Goal: Information Seeking & Learning: Find specific fact

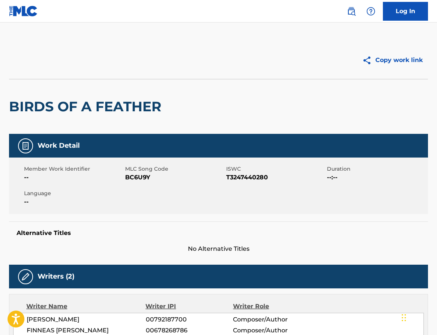
click at [29, 14] on img at bounding box center [23, 11] width 29 height 11
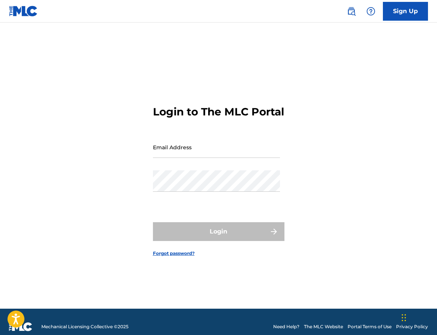
click at [29, 14] on img at bounding box center [23, 11] width 29 height 11
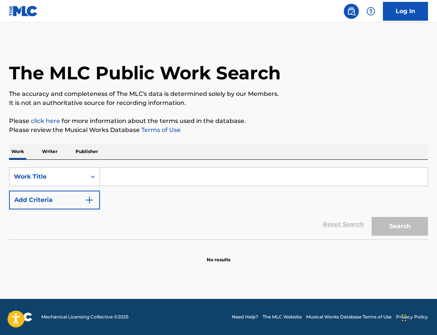
click at [120, 176] on input "Search Form" at bounding box center [264, 177] width 328 height 18
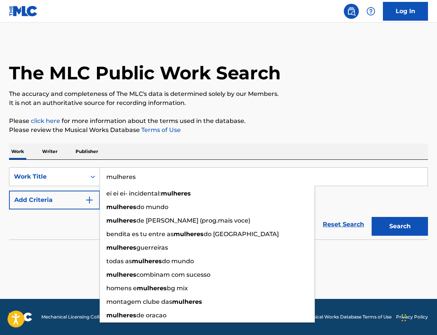
type input "mulheres"
click at [400, 226] on button "Search" at bounding box center [400, 226] width 56 height 19
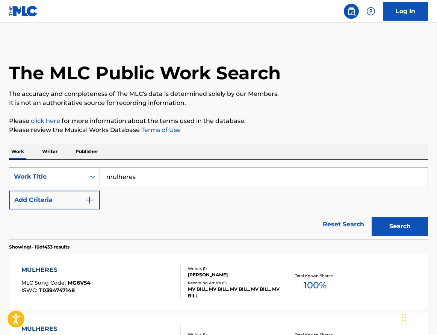
click at [91, 198] on img "Search Form" at bounding box center [89, 199] width 9 height 9
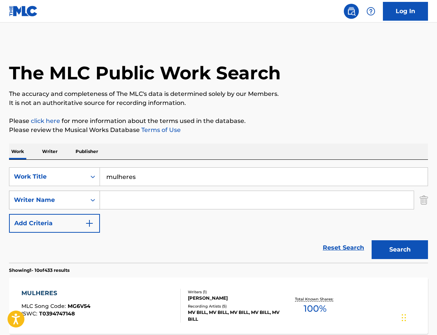
click at [92, 201] on icon "Search Form" at bounding box center [93, 200] width 8 height 8
click at [126, 199] on input "Search Form" at bounding box center [257, 200] width 314 height 18
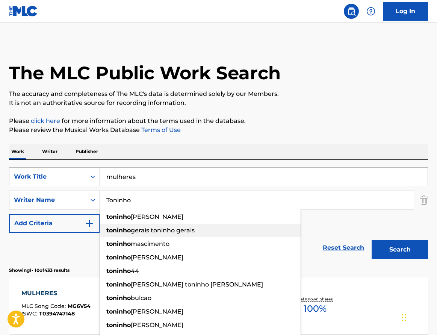
click at [120, 232] on strong "toninho" at bounding box center [118, 230] width 24 height 7
type input "toninho gerais toninho gerais"
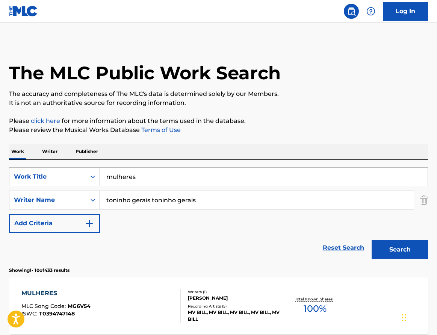
click at [394, 245] on button "Search" at bounding box center [400, 249] width 56 height 19
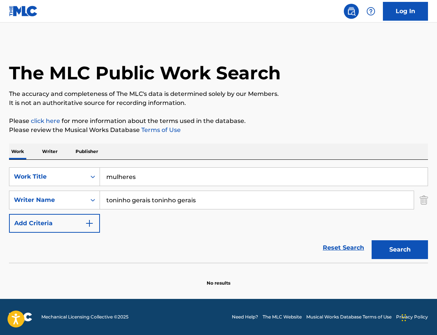
click at [135, 177] on input "mulheres" at bounding box center [264, 177] width 328 height 18
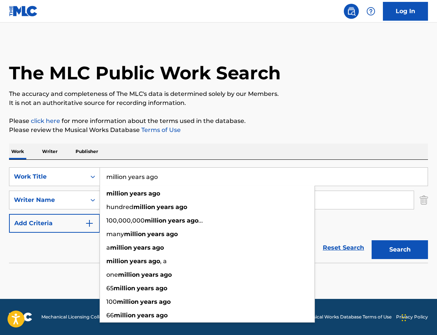
type input "million years ago"
click at [400, 250] on button "Search" at bounding box center [400, 249] width 56 height 19
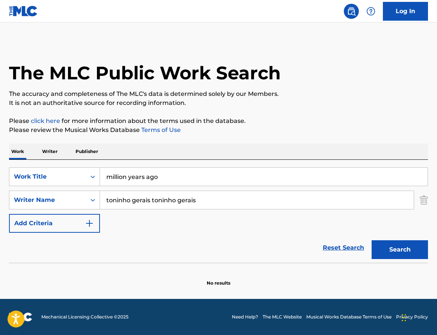
click at [136, 205] on input "toninho gerais toninho gerais" at bounding box center [257, 200] width 314 height 18
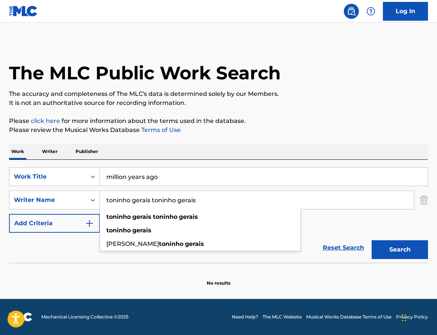
click at [136, 205] on input "toninho gerais toninho gerais" at bounding box center [257, 200] width 314 height 18
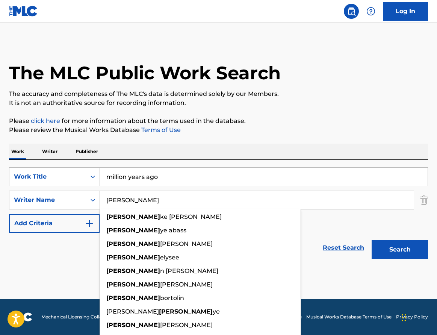
type input "[PERSON_NAME]"
click at [400, 250] on button "Search" at bounding box center [400, 249] width 56 height 19
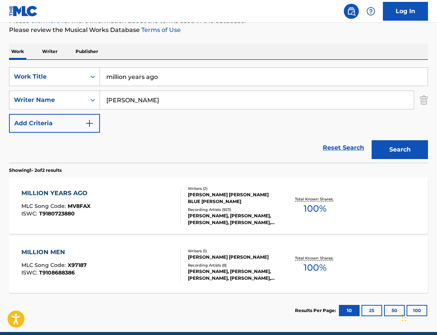
scroll to position [100, 0]
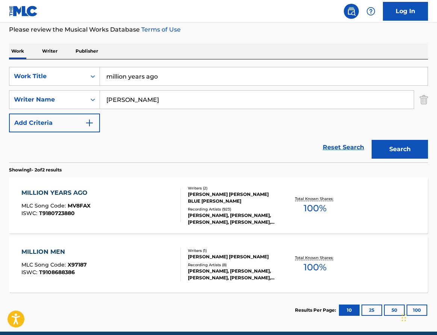
click at [134, 195] on div "MILLION YEARS AGO MLC Song Code : MV8FAX ISWC : T9180723880" at bounding box center [100, 205] width 159 height 34
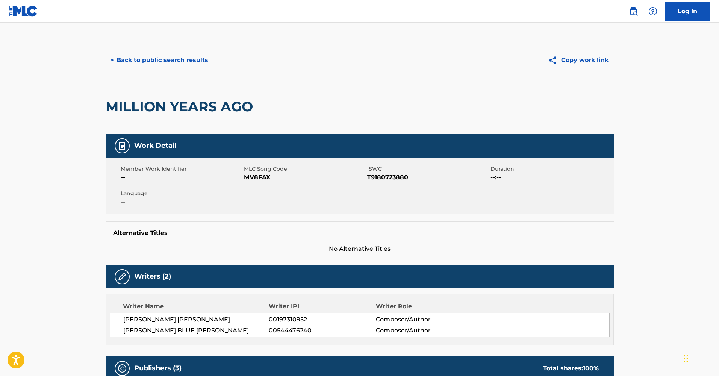
click at [437, 61] on button "Copy work link" at bounding box center [578, 60] width 71 height 19
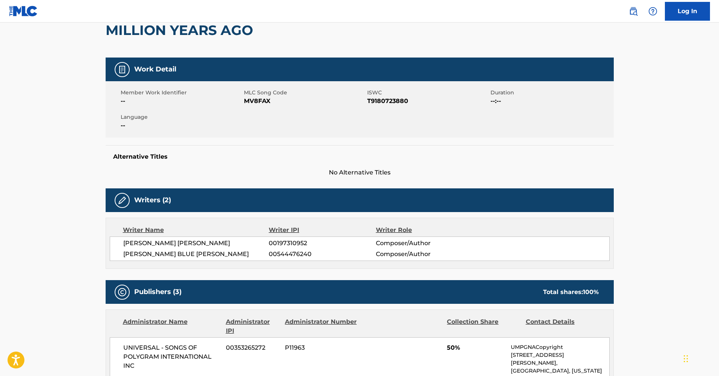
scroll to position [76, 0]
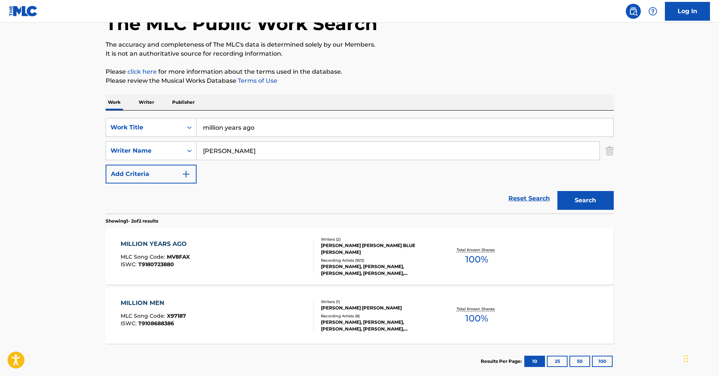
click at [227, 127] on input "million years ago" at bounding box center [405, 127] width 417 height 18
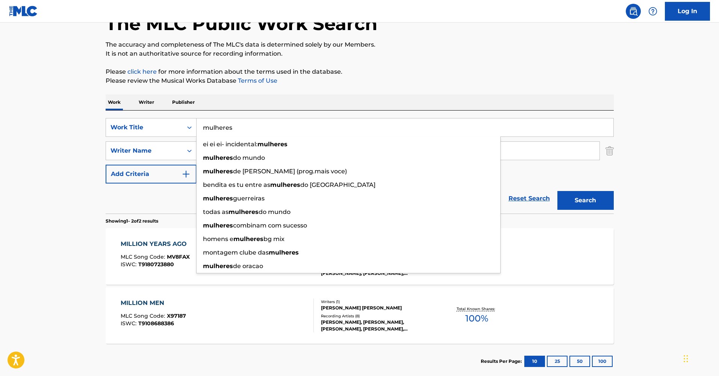
type input "mulheres"
click at [437, 200] on button "Search" at bounding box center [586, 200] width 56 height 19
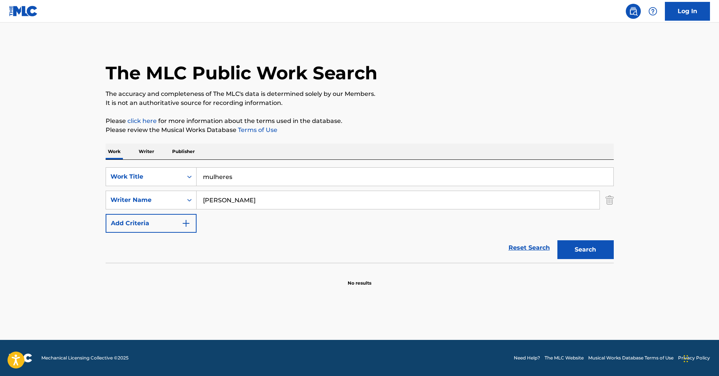
click at [211, 200] on input "[PERSON_NAME]" at bounding box center [398, 200] width 403 height 18
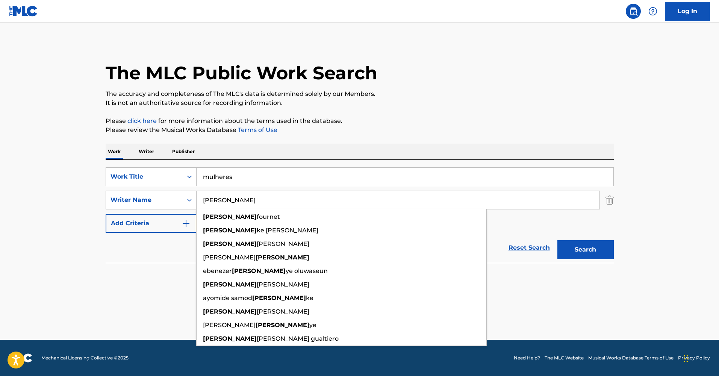
click at [211, 200] on input "[PERSON_NAME]" at bounding box center [398, 200] width 403 height 18
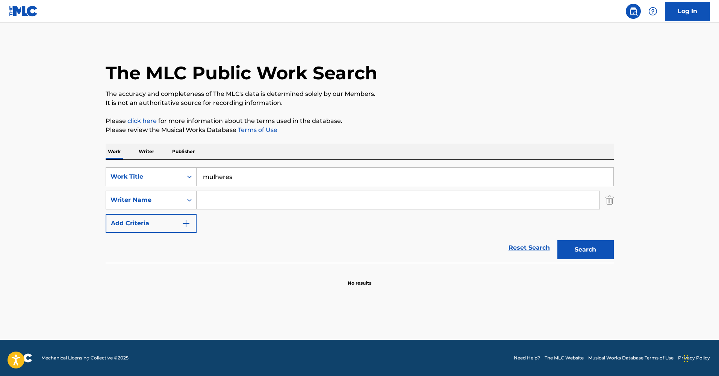
click at [437, 254] on button "Search" at bounding box center [586, 249] width 56 height 19
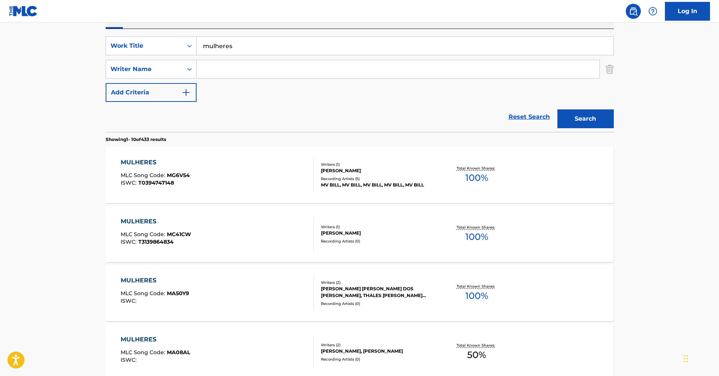
scroll to position [130, 0]
click at [257, 70] on input "Search Form" at bounding box center [398, 70] width 403 height 18
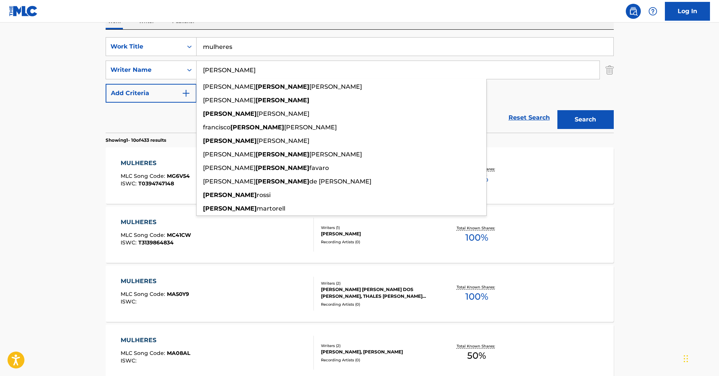
click at [437, 120] on button "Search" at bounding box center [586, 119] width 56 height 19
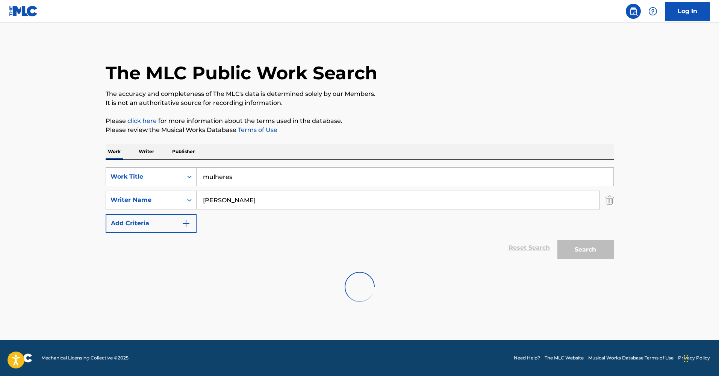
scroll to position [0, 0]
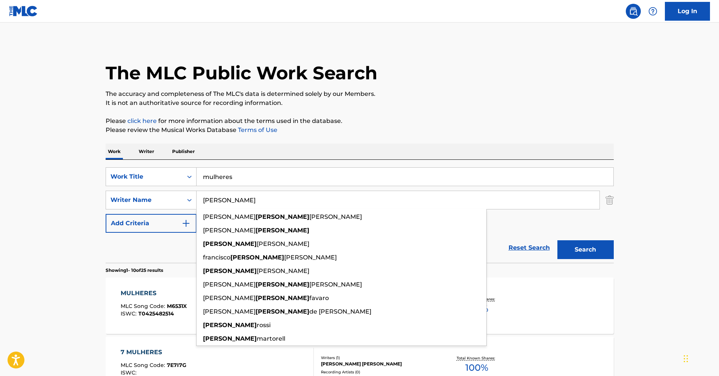
click at [239, 304] on div "[PERSON_NAME] [PERSON_NAME]" at bounding box center [342, 298] width 290 height 14
type input "[PERSON_NAME] [PERSON_NAME]"
click at [141, 312] on span "T0425482514" at bounding box center [156, 313] width 36 height 7
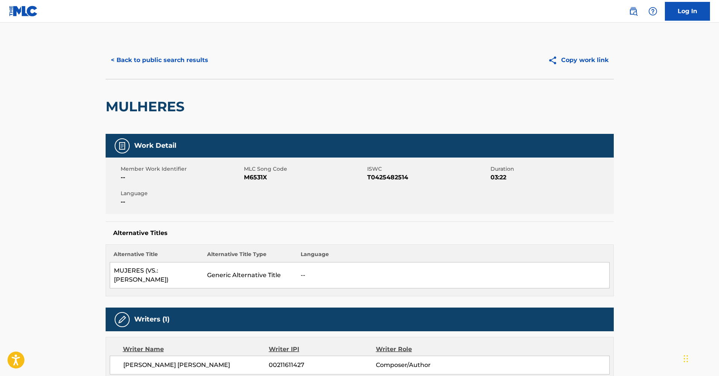
click at [437, 59] on button "Copy work link" at bounding box center [578, 60] width 71 height 19
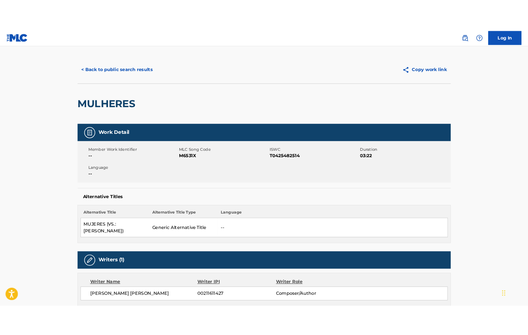
scroll to position [1, 0]
